Goal: Task Accomplishment & Management: Manage account settings

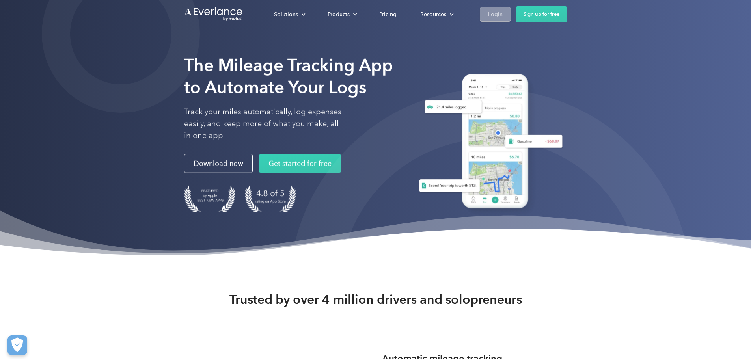
click at [511, 19] on link "Login" at bounding box center [495, 14] width 31 height 15
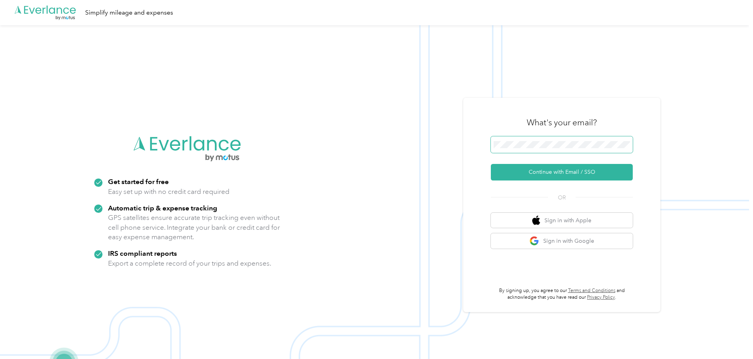
click at [598, 140] on span at bounding box center [562, 144] width 142 height 17
click at [562, 149] on span at bounding box center [562, 144] width 142 height 17
click at [575, 174] on button "Continue with Email / SSO" at bounding box center [562, 172] width 142 height 17
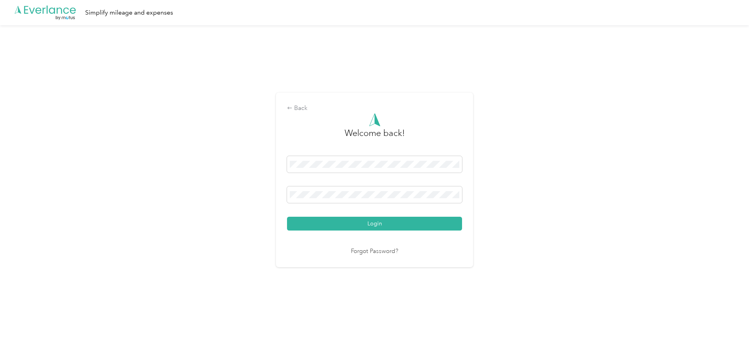
click at [426, 225] on button "Login" at bounding box center [374, 224] width 175 height 14
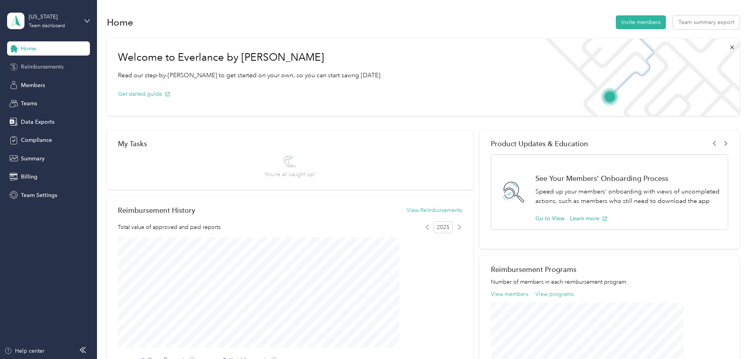
click at [25, 71] on div "Reimbursements" at bounding box center [48, 67] width 83 height 14
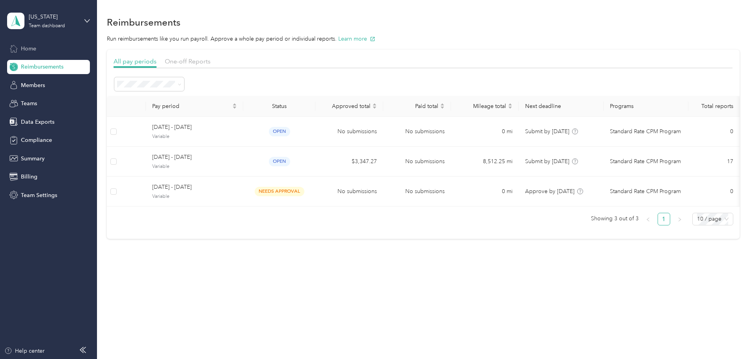
click at [34, 54] on div "Home" at bounding box center [48, 48] width 83 height 14
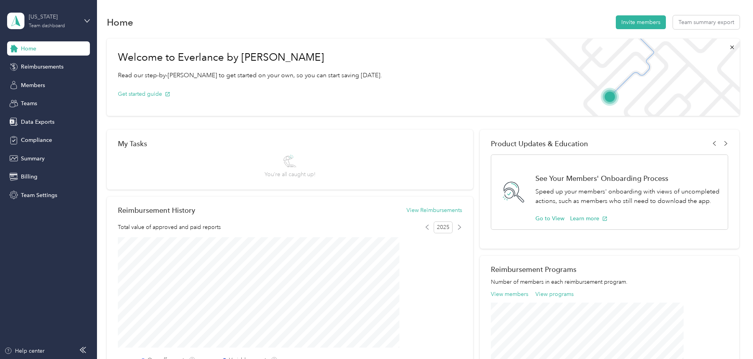
click at [67, 19] on div "[US_STATE]" at bounding box center [53, 17] width 49 height 8
click at [77, 67] on div "Team dashboard" at bounding box center [90, 61] width 155 height 14
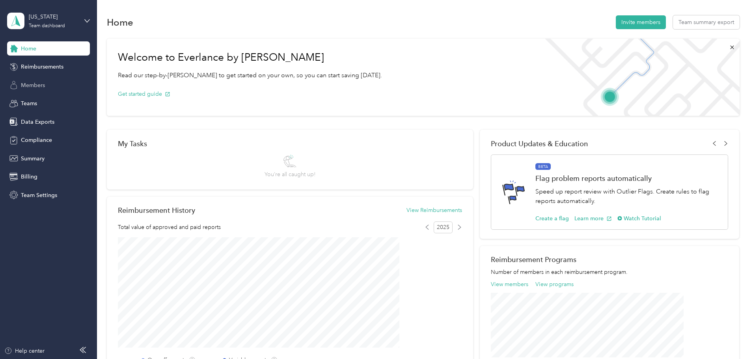
click at [50, 90] on div "Members" at bounding box center [48, 85] width 83 height 14
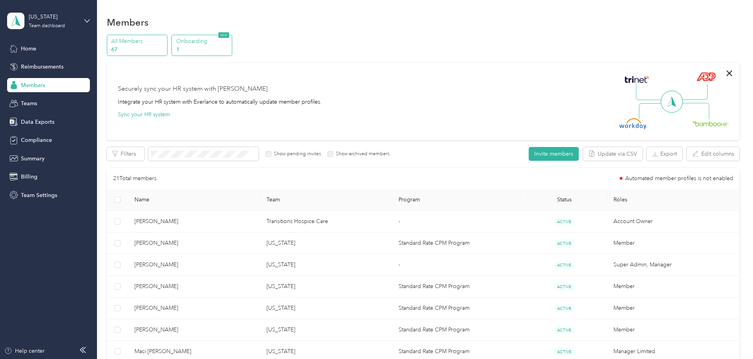
click at [230, 50] on p "1" at bounding box center [203, 49] width 54 height 8
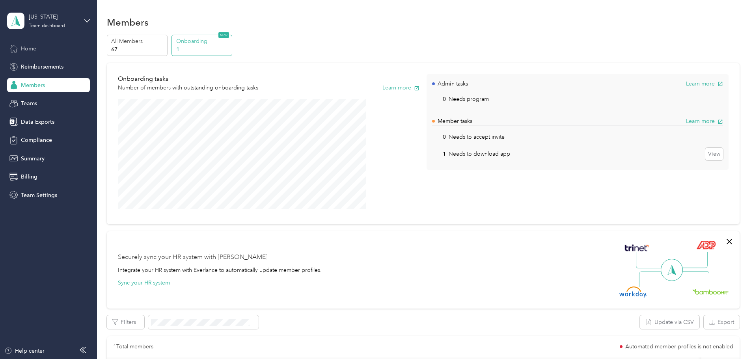
click at [34, 48] on span "Home" at bounding box center [28, 49] width 15 height 8
